Goal: Information Seeking & Learning: Understand process/instructions

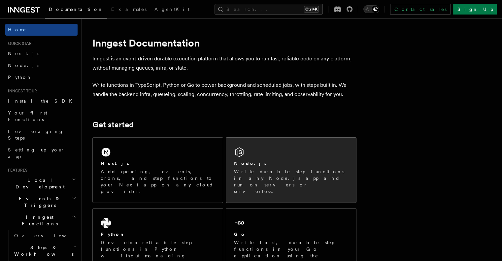
click at [245, 149] on icon at bounding box center [239, 152] width 11 height 11
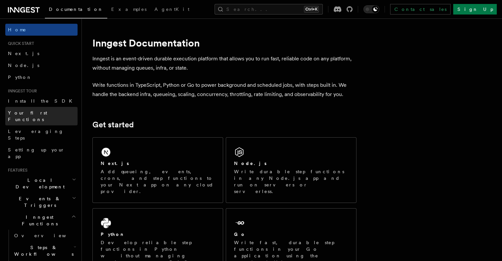
click at [29, 108] on link "Your first Functions" at bounding box center [41, 116] width 72 height 18
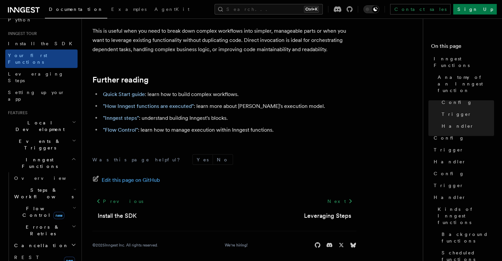
scroll to position [94, 0]
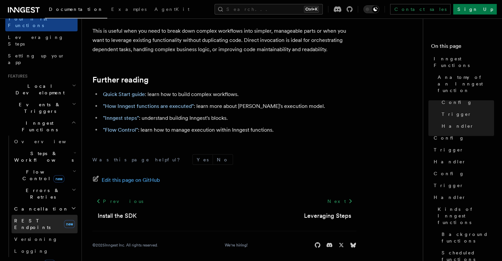
click at [41, 218] on span "REST Endpoints" at bounding box center [32, 224] width 36 height 12
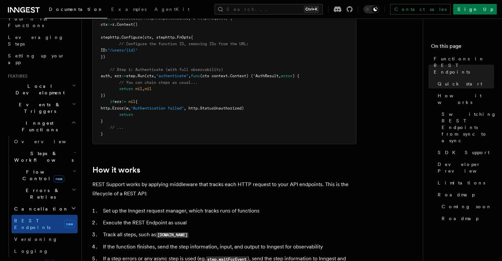
scroll to position [539, 0]
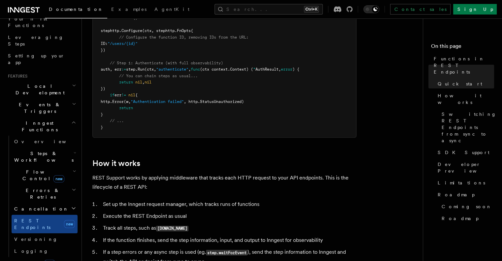
click at [55, 257] on h2 "Realtime new" at bounding box center [41, 263] width 72 height 12
click at [71, 260] on icon "button" at bounding box center [73, 262] width 5 height 5
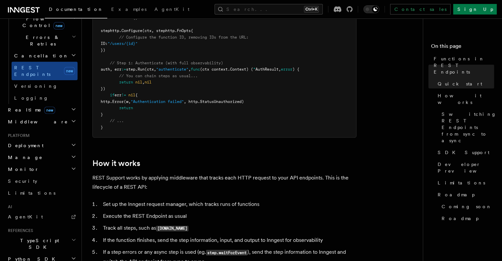
scroll to position [251, 0]
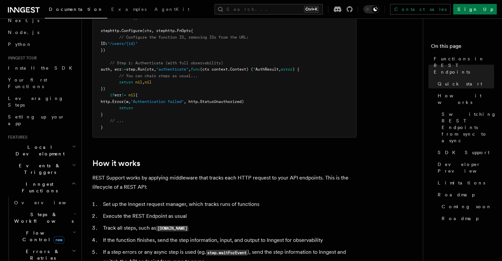
scroll to position [27, 0]
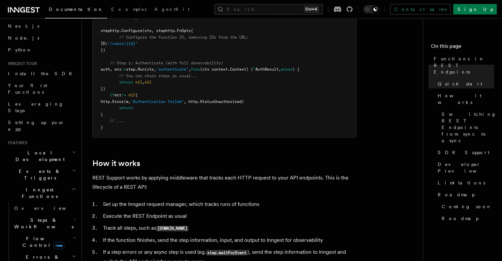
click at [53, 165] on h2 "Events & Triggers" at bounding box center [41, 174] width 72 height 18
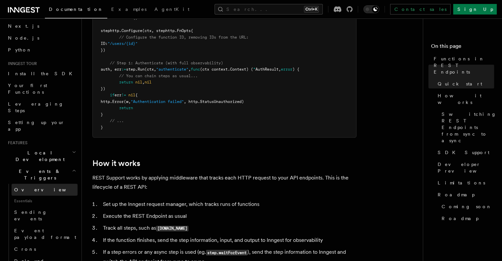
click at [32, 187] on span "Overview" at bounding box center [48, 189] width 68 height 5
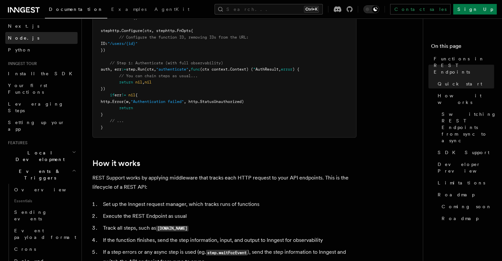
click at [32, 33] on link "Node.js" at bounding box center [41, 38] width 72 height 12
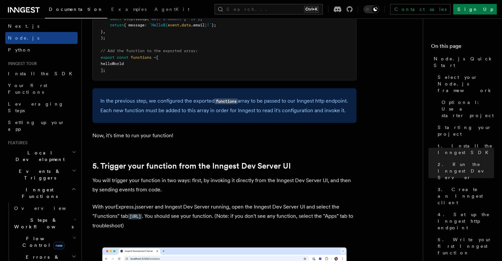
scroll to position [1508, 0]
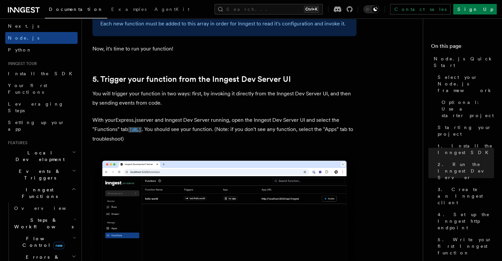
click at [142, 133] on code "[URL]" at bounding box center [135, 130] width 14 height 6
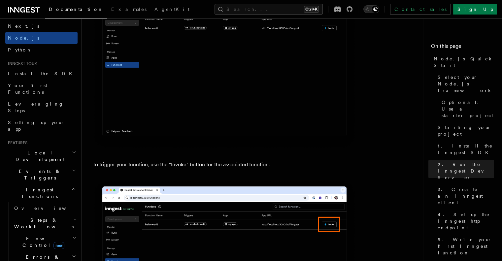
scroll to position [1664, 0]
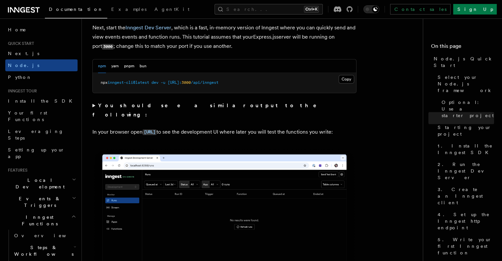
scroll to position [548, 0]
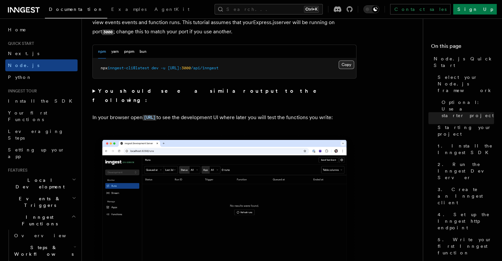
click at [347, 62] on button "Copy Copied" at bounding box center [347, 64] width 16 height 9
click at [345, 65] on button "Copy Copied" at bounding box center [347, 64] width 16 height 9
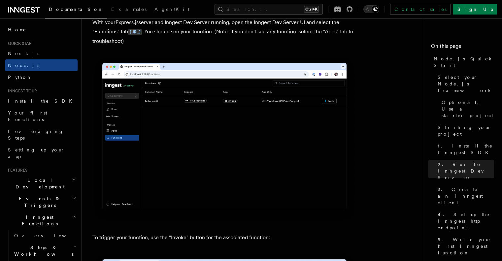
scroll to position [1587, 0]
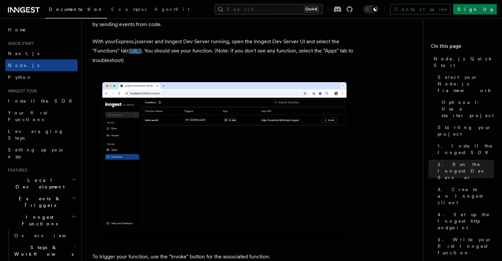
click at [142, 54] on code "[URL]" at bounding box center [135, 52] width 14 height 6
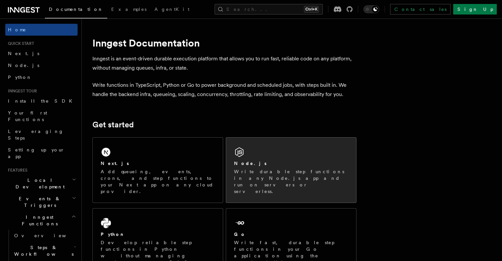
click at [312, 156] on div "Node.js Write durable step functions in any Node.js app and run on servers or s…" at bounding box center [291, 170] width 130 height 65
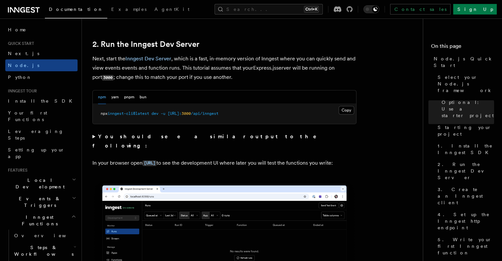
scroll to position [507, 0]
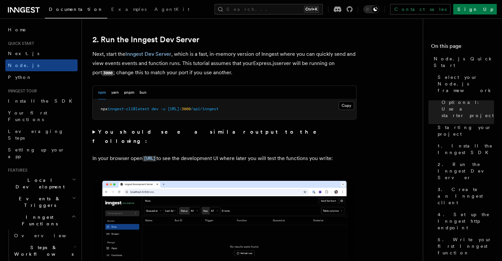
click at [97, 131] on summary "You should see a similar output to the following:" at bounding box center [224, 136] width 264 height 18
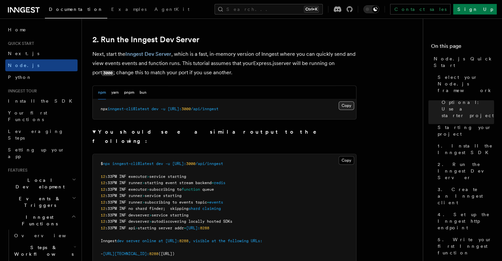
click at [340, 105] on button "Copy Copied" at bounding box center [347, 105] width 16 height 9
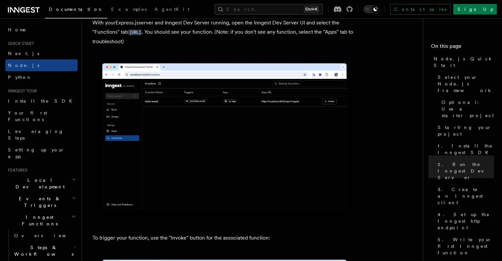
scroll to position [1753, 0]
